Goal: Task Accomplishment & Management: Manage account settings

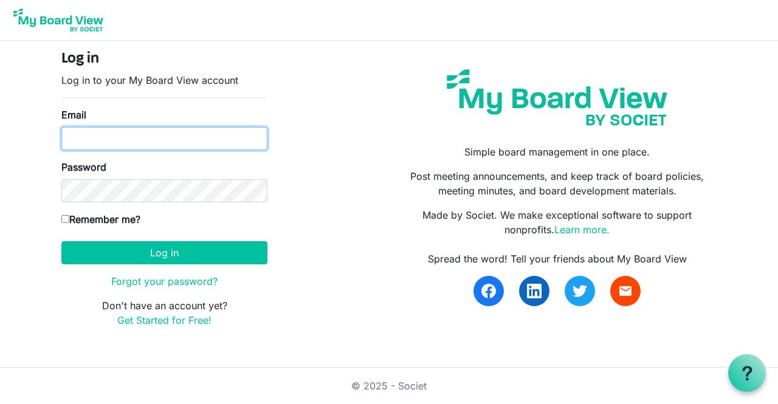
click at [106, 132] on input "Email" at bounding box center [164, 138] width 206 height 23
type input "[PERSON_NAME][EMAIL_ADDRESS][PERSON_NAME][DOMAIN_NAME]"
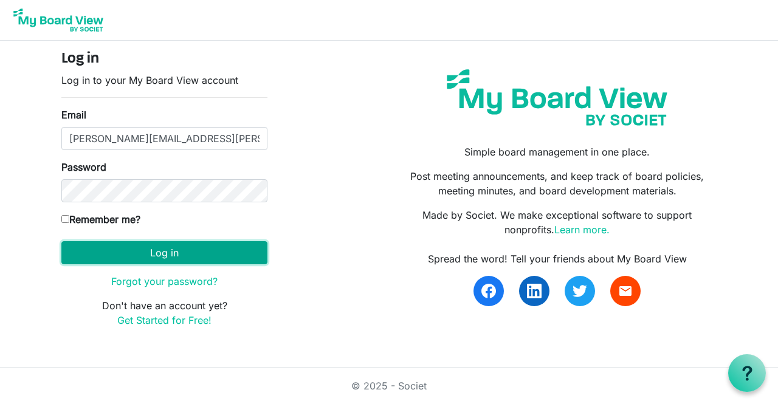
click at [174, 251] on button "Log in" at bounding box center [164, 252] width 206 height 23
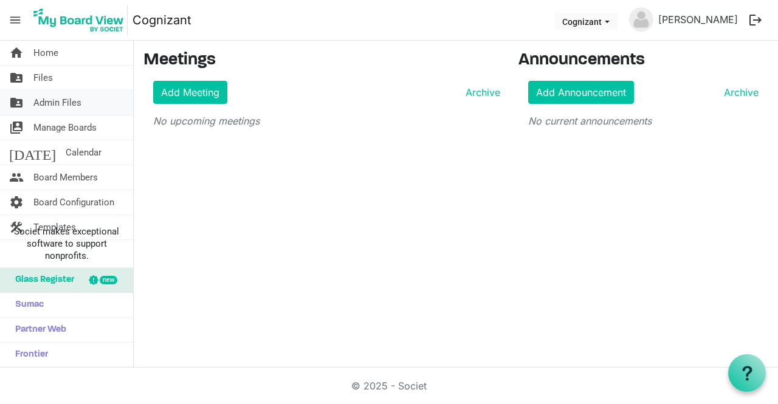
click at [45, 100] on span "Admin Files" at bounding box center [57, 103] width 48 height 24
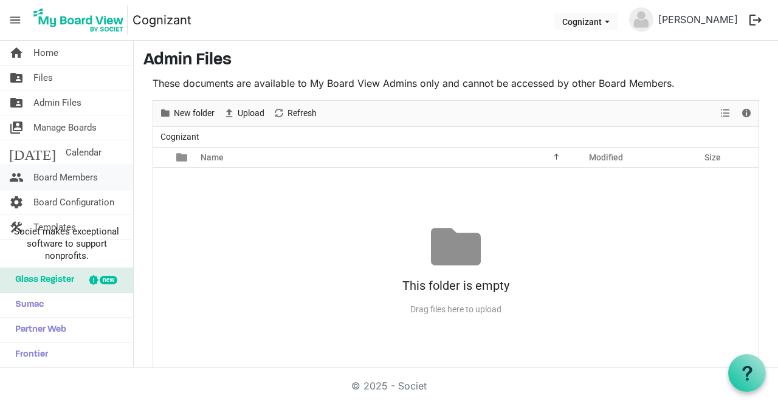
click at [52, 174] on span "Board Members" at bounding box center [65, 177] width 64 height 24
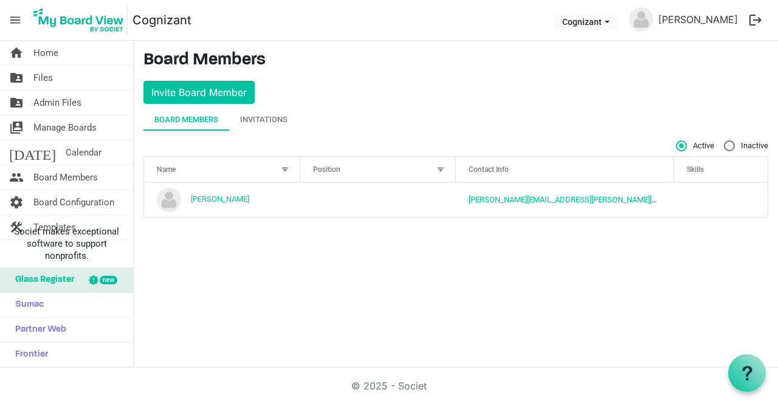
click at [13, 22] on span "menu" at bounding box center [15, 20] width 23 height 23
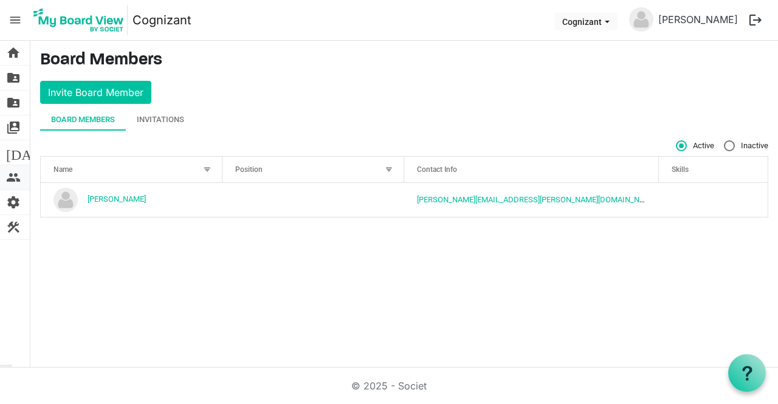
click at [17, 171] on span "people" at bounding box center [13, 177] width 15 height 24
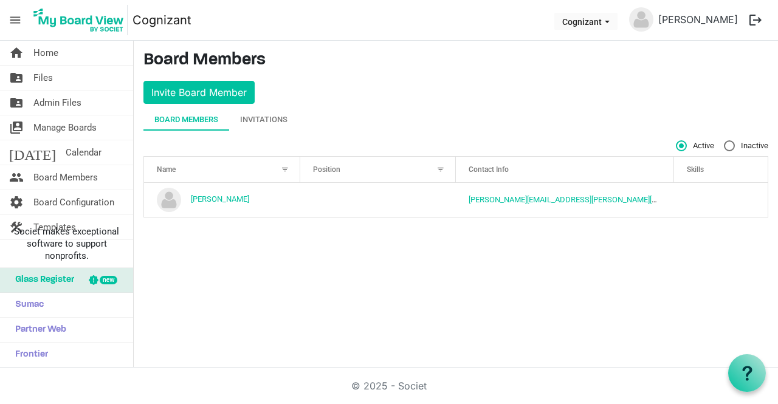
click at [13, 22] on span "menu" at bounding box center [15, 20] width 23 height 23
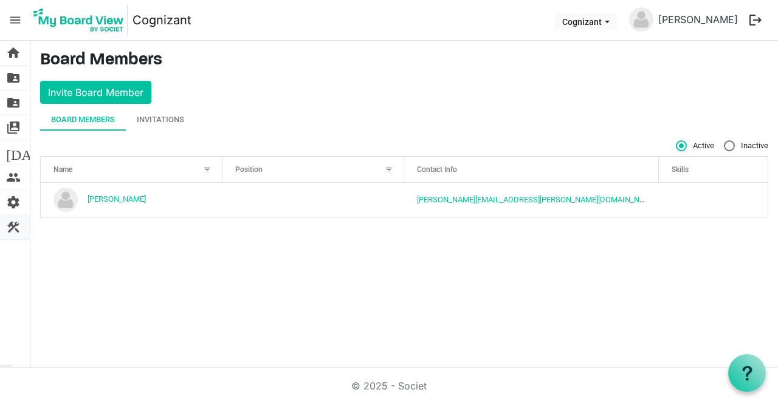
click at [16, 223] on span "construction" at bounding box center [13, 227] width 15 height 24
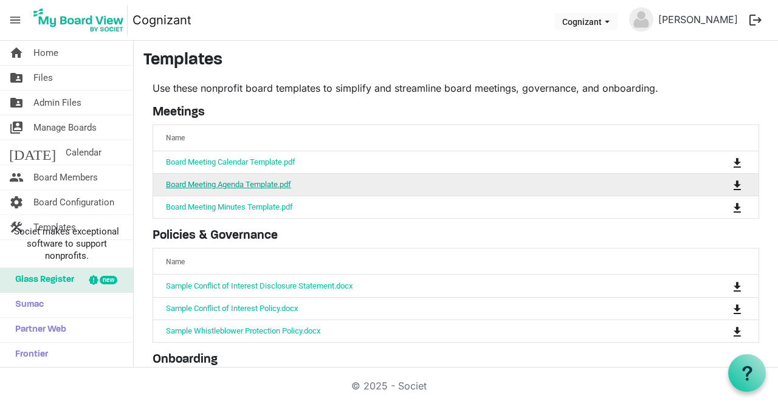
click at [228, 180] on link "Board Meeting Agenda Template.pdf" at bounding box center [228, 184] width 125 height 9
click at [226, 182] on link "Board Meeting Agenda Template.pdf" at bounding box center [228, 184] width 125 height 9
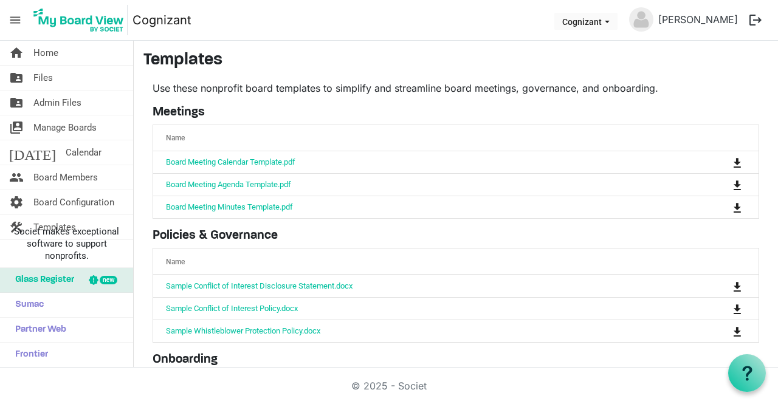
click at [600, 61] on h3 "Templates" at bounding box center [455, 60] width 625 height 21
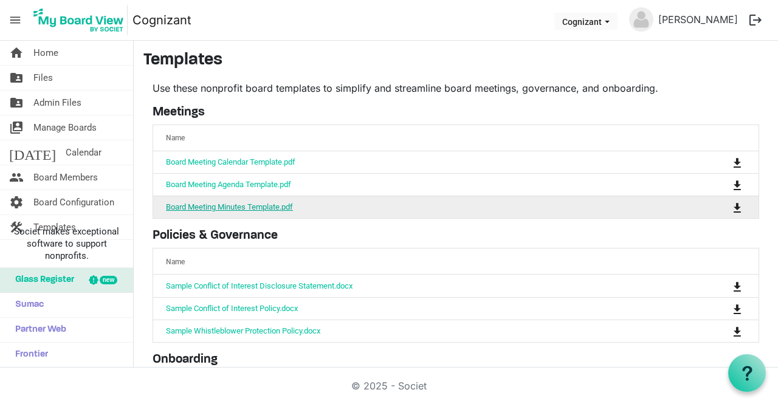
click at [252, 206] on link "Board Meeting Minutes Template.pdf" at bounding box center [229, 206] width 127 height 9
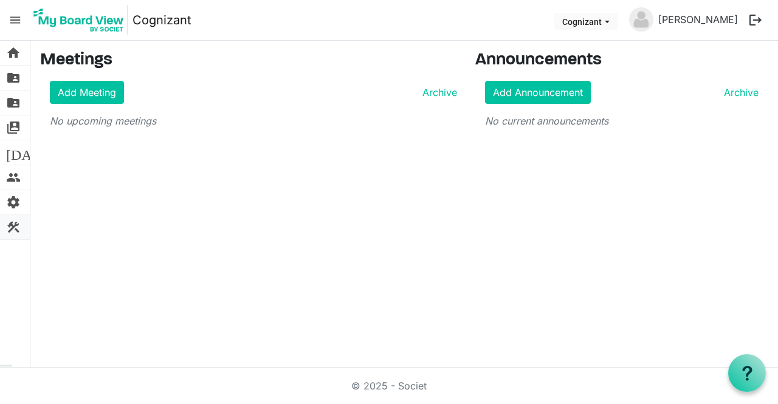
click at [16, 225] on span "construction" at bounding box center [13, 227] width 15 height 24
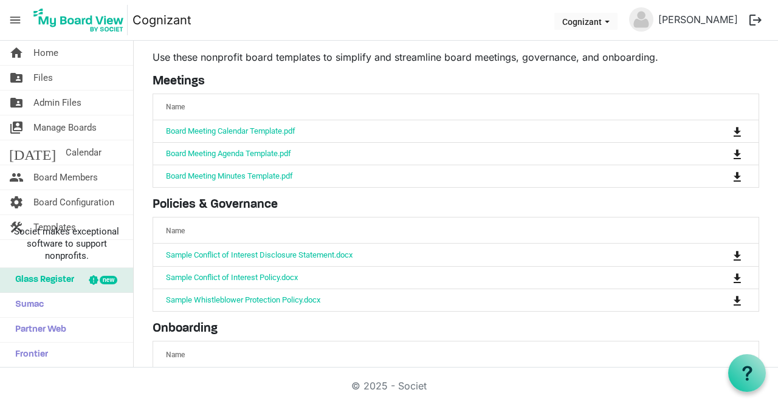
scroll to position [30, 0]
click at [62, 126] on span "Manage Boards" at bounding box center [64, 127] width 63 height 24
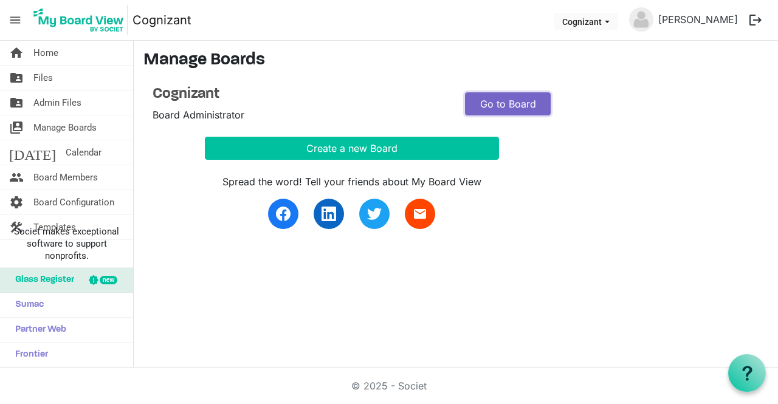
click at [504, 106] on link "Go to Board" at bounding box center [508, 103] width 86 height 23
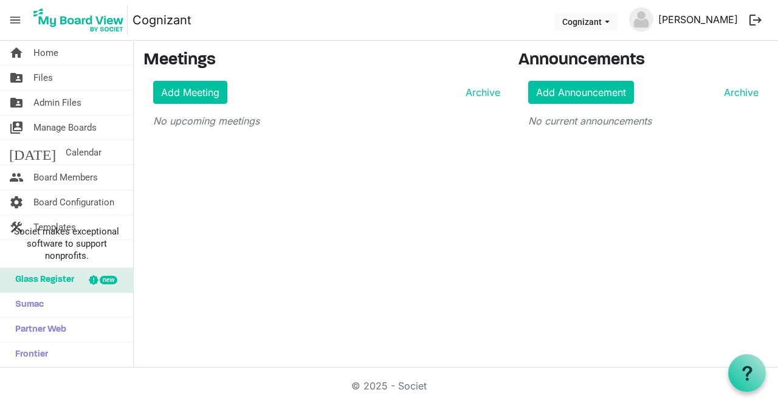
click at [716, 15] on link "[PERSON_NAME]" at bounding box center [697, 19] width 89 height 24
